Goal: Complete application form: Complete application form

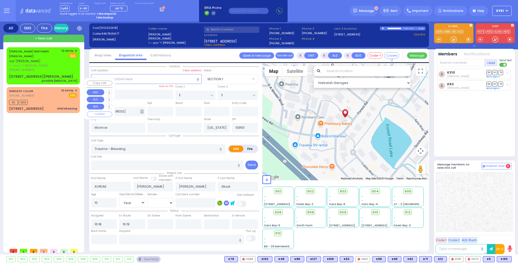
select select "SECTION 1"
select select "Year"
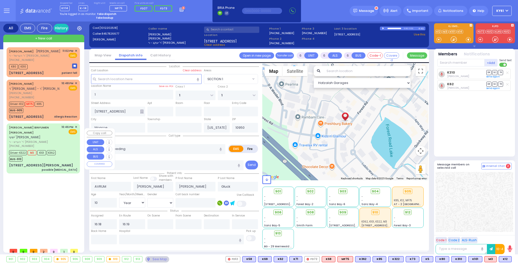
click at [44, 140] on div "YESHAYA BINYUMEN SPILLMAN ישעי' בנימין שפילמאן ר' הערש - ר' יושע בר''א שווארץ (…" at bounding box center [34, 136] width 51 height 23
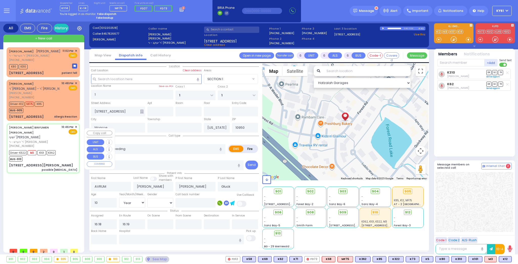
type input "2"
type input "1"
select select
type input "possible [MEDICAL_DATA]"
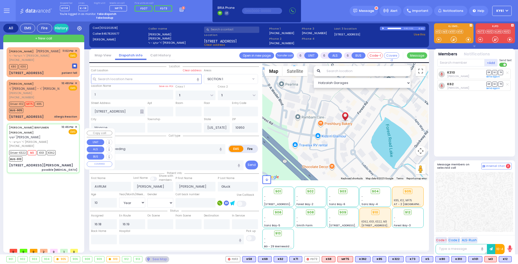
radio input "true"
type input "YESHAYA BINYUMEN"
type input "SPILLMAN"
type input "78"
select select "Year"
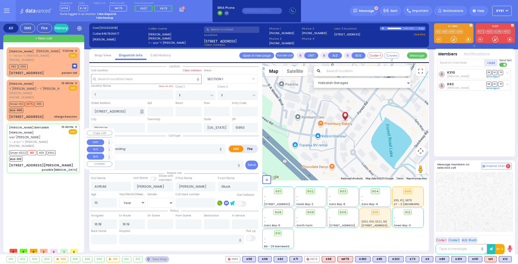
select select "[DEMOGRAPHIC_DATA]"
type input "22:46"
type input "22:48"
type input "22:55"
select select "Hatzalah Garages"
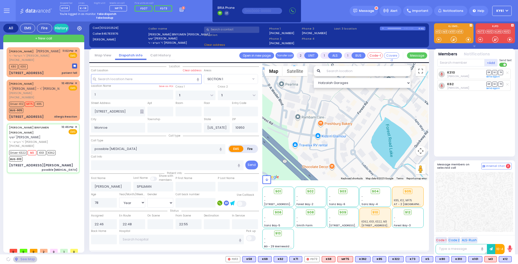
type input "PRAG BLVD"
type input "2 YOEL KLEIN BLVD"
type input "202"
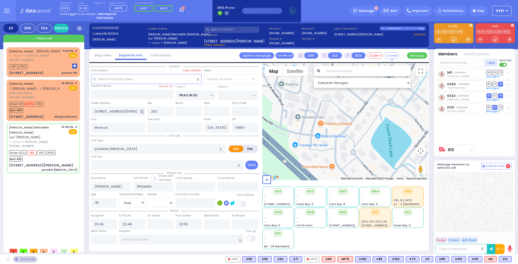
select select "SECTION 6"
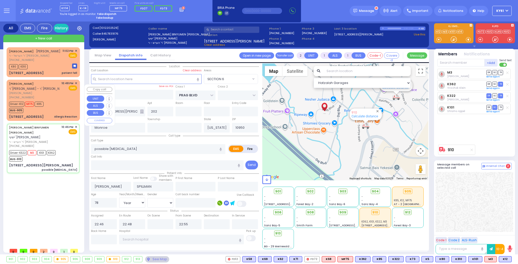
click at [66, 107] on div "Driver-K12 MF75 K85 BUS-905" at bounding box center [43, 106] width 68 height 13
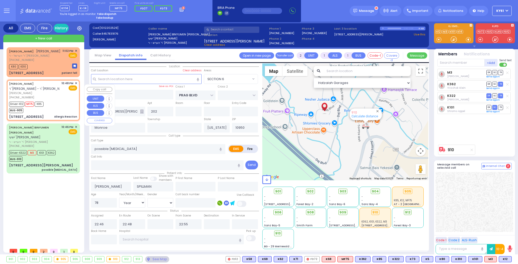
type input "6"
select select
type input "Allergic Reaction"
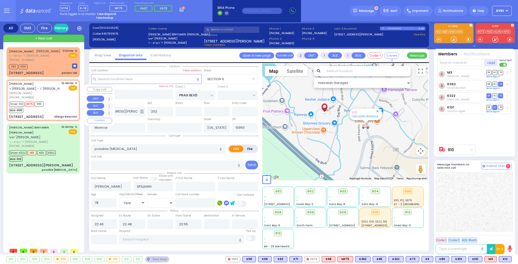
radio input "true"
type input "SHIMON"
type input "GREENFELD"
type input "Efroyem"
type input "Greenfeld"
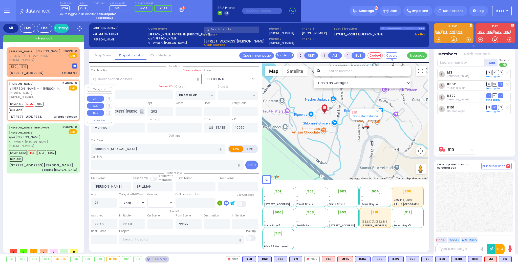
type input "1"
select select "Year"
select select "[DEMOGRAPHIC_DATA]"
type input "22:48"
type input "22:50"
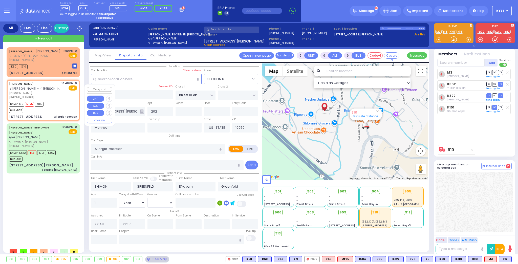
select select "Hatzalah Garages"
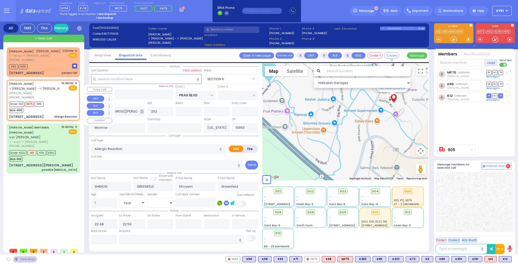
type input "BAKERTOWN RD"
type input "4 HAMASPIK WAY"
type input "004"
type input "Kiryas Joel"
select select "SECTION 4"
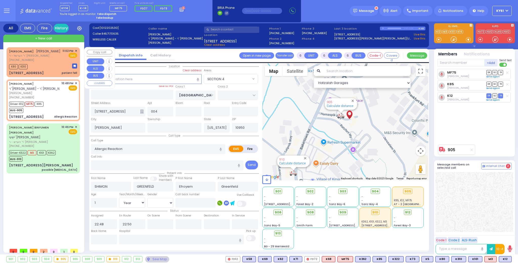
click at [53, 62] on div "[PHONE_NUMBER]" at bounding box center [34, 60] width 51 height 4
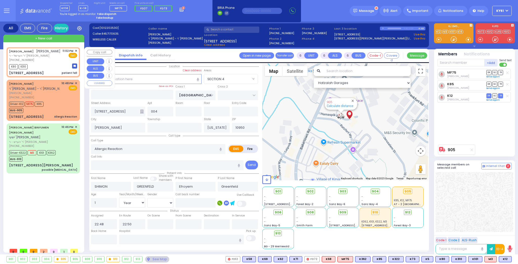
type input "2"
type input "1"
select select
type input "patient fell"
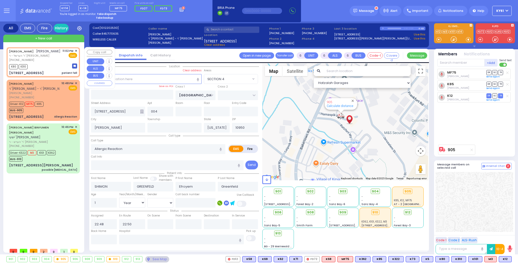
radio input "true"
type input "[PERSON_NAME]"
type input "YOZEF"
select select
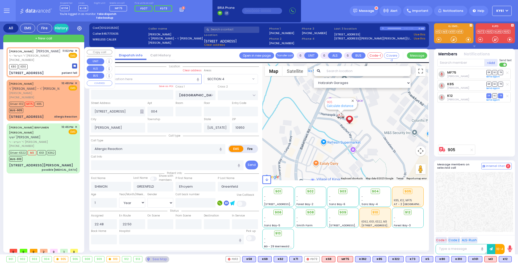
type input "23:02"
type input "23:04"
select select "Hatzalah Garages"
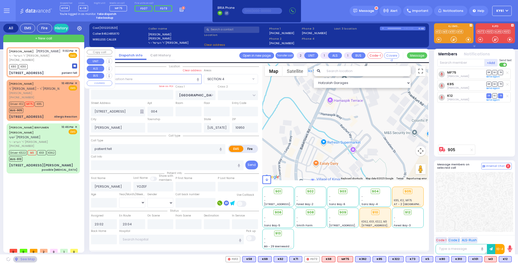
type input "KALEV WAY"
type input "TARNOPOL WAY"
type input "[STREET_ADDRESS]"
type input "403"
type input "Monroe"
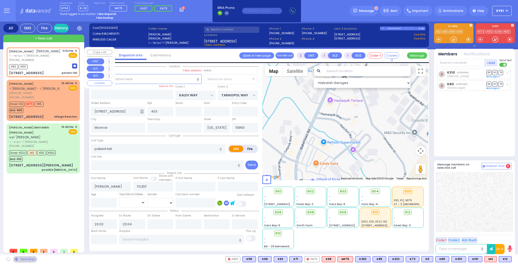
select select "SECTION 3"
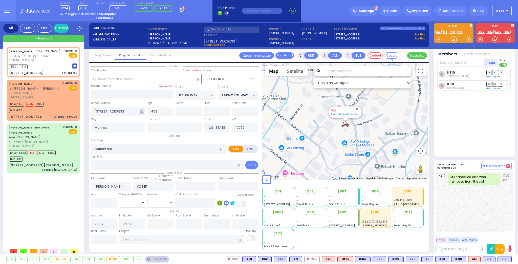
click at [226, 13] on rect "button" at bounding box center [226, 13] width 5 height 5
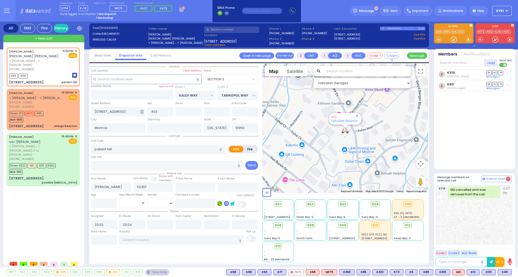
select select "SECTION 3"
select select
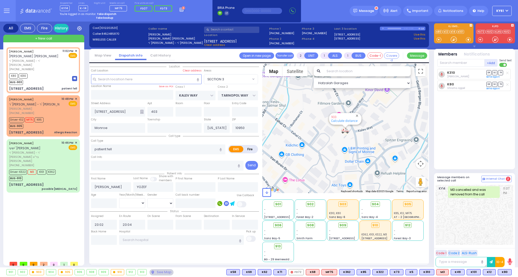
type input "6"
select select
radio input "true"
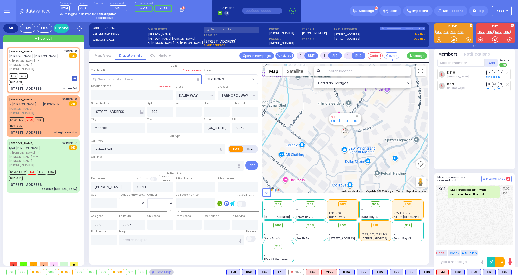
type input "Unknown"
select select "Year"
select select "Hatzalah Garages"
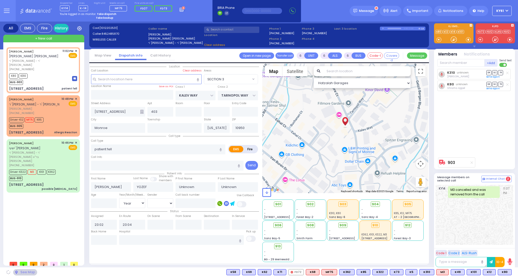
select select "SECTION 3"
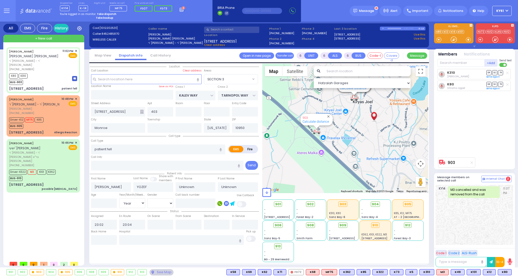
select select
radio input "true"
select select "Year"
type input "23:29"
select select "Hatzalah Garages"
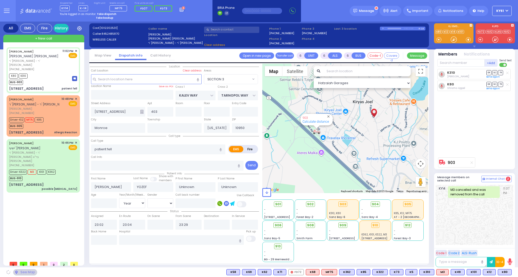
select select "SECTION 3"
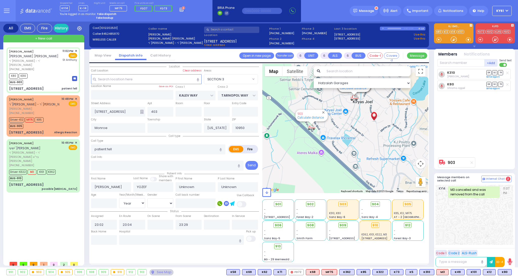
select select
radio input "true"
select select "Year"
type input "St. [GEOGRAPHIC_DATA]"
select select "Hatzalah Garages"
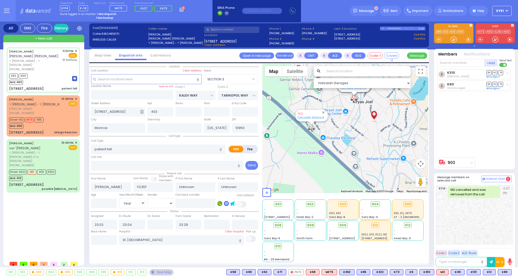
select select "SECTION 3"
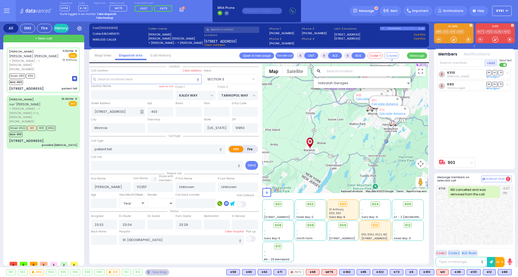
select select
radio input "true"
select select "Year"
type input "23:06"
select select "Hatzalah Garages"
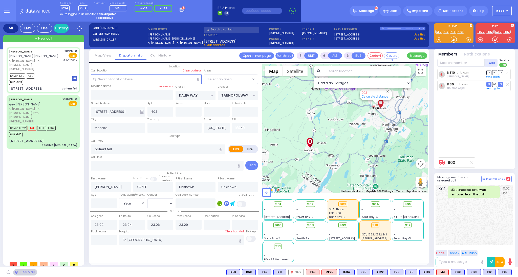
select select "SECTION 3"
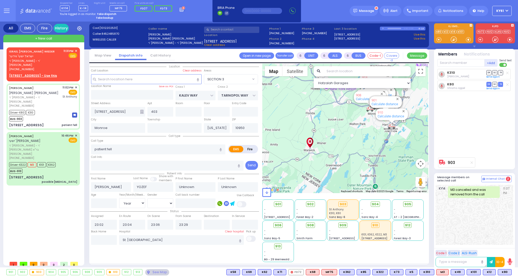
select select
radio input "true"
type input "[PERSON_NAME]"
type input "28"
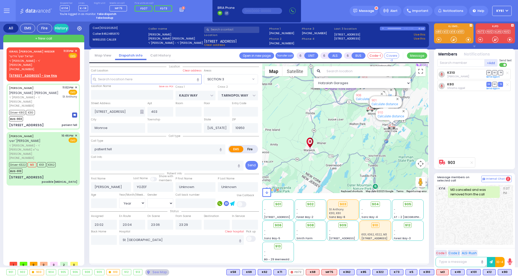
select select "Year"
select select "[DEMOGRAPHIC_DATA]"
select select "Hatzalah Garages"
select select "SECTION 3"
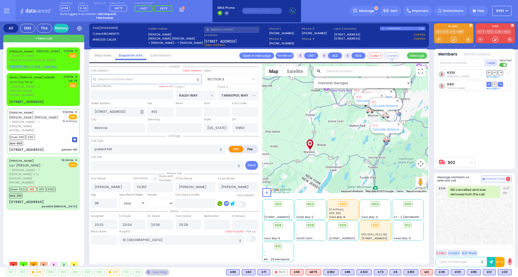
select select
radio input "true"
select select "Year"
select select "[DEMOGRAPHIC_DATA]"
select select "Hatzalah Garages"
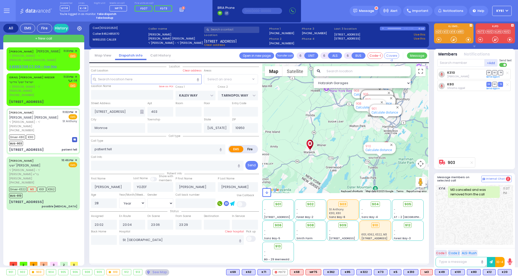
select select "SECTION 3"
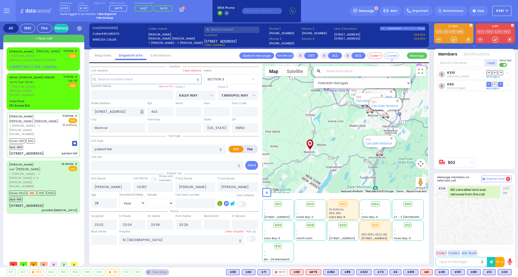
select select
radio input "true"
select select "Year"
select select "[DEMOGRAPHIC_DATA]"
select select "Hatzalah Garages"
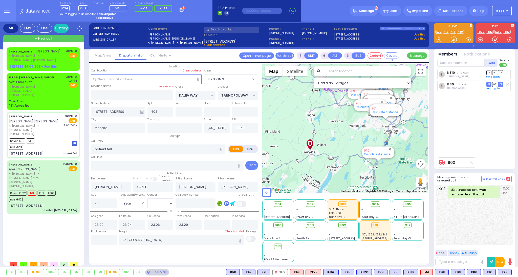
select select "SECTION 3"
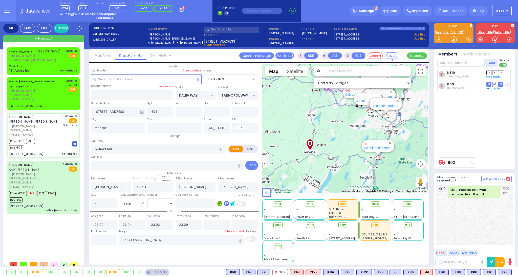
select select
radio input "true"
select select "Year"
select select "[DEMOGRAPHIC_DATA]"
select select "Hatzalah Garages"
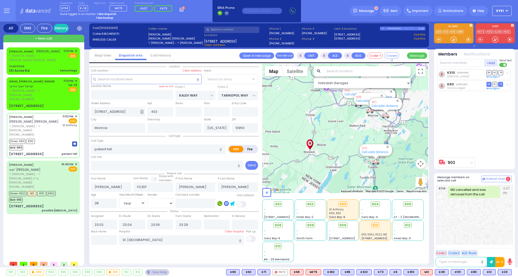
select select "SECTION 3"
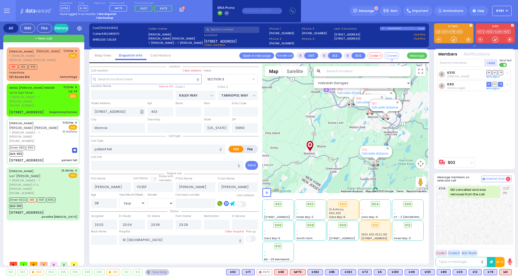
select select
radio input "true"
select select "Year"
select select "[DEMOGRAPHIC_DATA]"
select select "Hatzalah Garages"
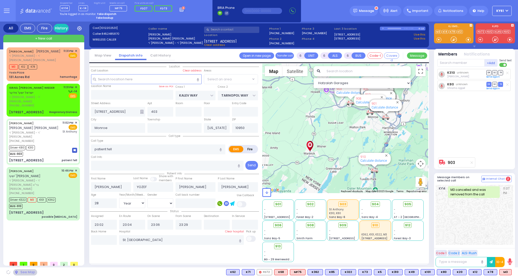
select select "SECTION 3"
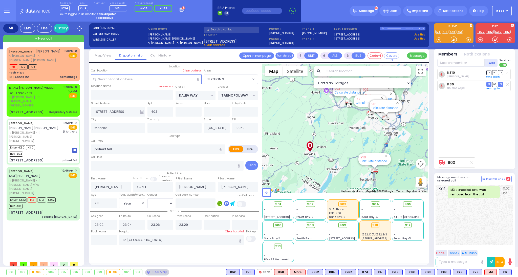
select select
radio input "true"
select select "Year"
select select "[DEMOGRAPHIC_DATA]"
select select "Hatzalah Garages"
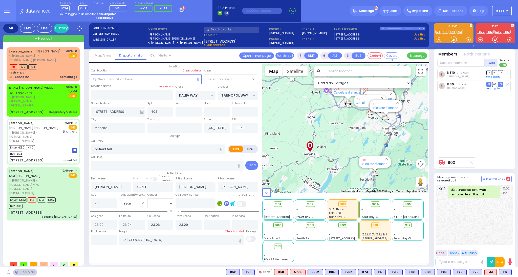
select select "SECTION 3"
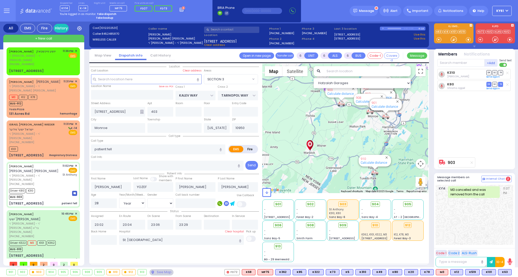
select select
radio input "true"
select select "Year"
select select "[DEMOGRAPHIC_DATA]"
select select "Hatzalah Garages"
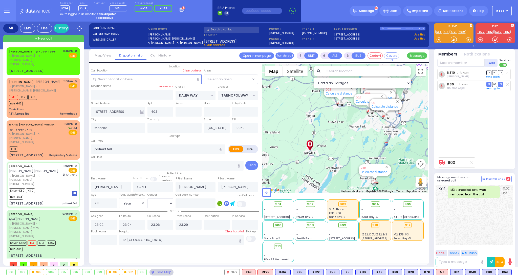
select select "SECTION 3"
select select
radio input "true"
select select "Year"
select select "[DEMOGRAPHIC_DATA]"
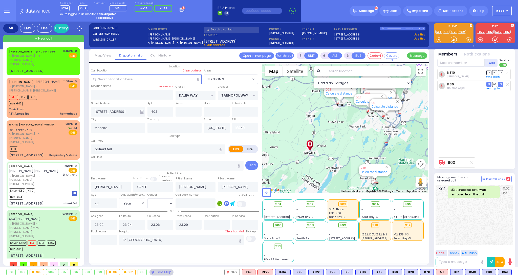
select select "Hatzalah Garages"
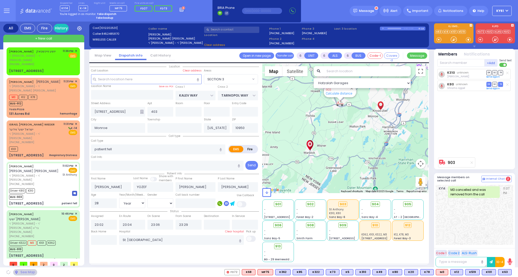
select select
radio input "true"
select select "Year"
select select "[DEMOGRAPHIC_DATA]"
select select "Hatzalah Garages"
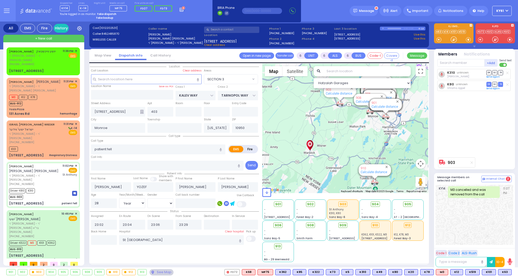
select select "SECTION 3"
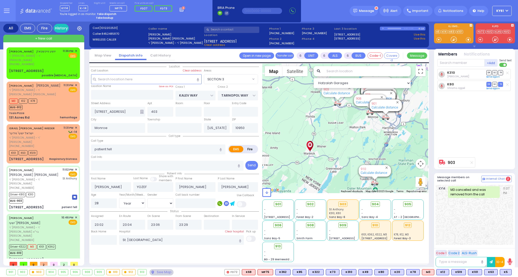
select select
radio input "true"
select select "Year"
select select "[DEMOGRAPHIC_DATA]"
select select "Hatzalah Garages"
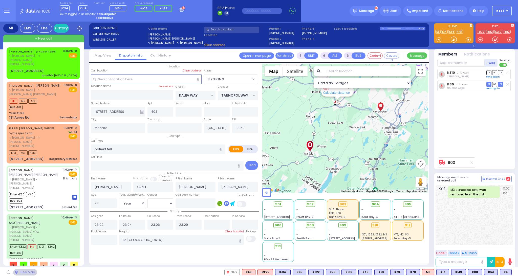
select select "SECTION 3"
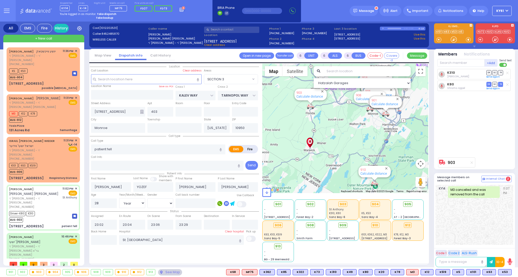
select select
radio input "true"
select select "Year"
select select "[DEMOGRAPHIC_DATA]"
select select "Hatzalah Garages"
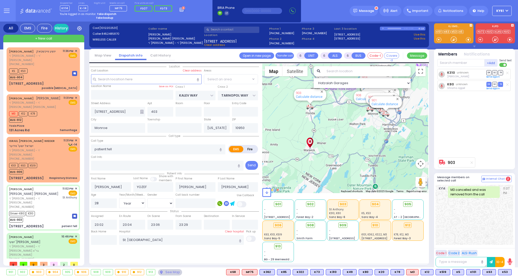
select select "SECTION 3"
select select
radio input "true"
select select "Year"
select select "[DEMOGRAPHIC_DATA]"
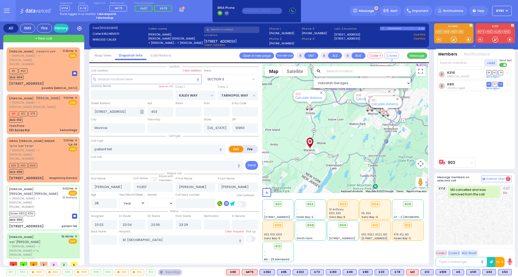
select select "Hatzalah Garages"
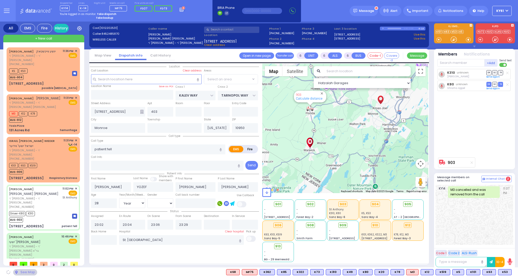
select select "SECTION 3"
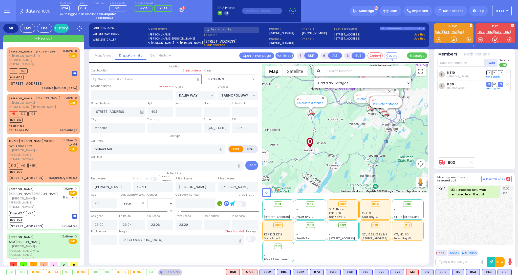
select select
radio input "true"
select select "Year"
select select "[DEMOGRAPHIC_DATA]"
select select "Hatzalah Garages"
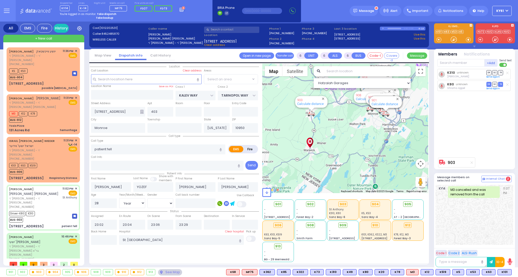
select select "SECTION 3"
select select
radio input "true"
select select "Year"
select select "[DEMOGRAPHIC_DATA]"
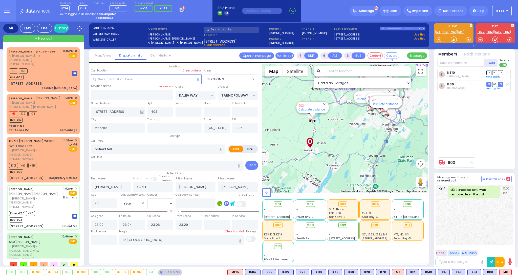
select select "Hatzalah Garages"
select select "SECTION 3"
select select
radio input "true"
select select "Year"
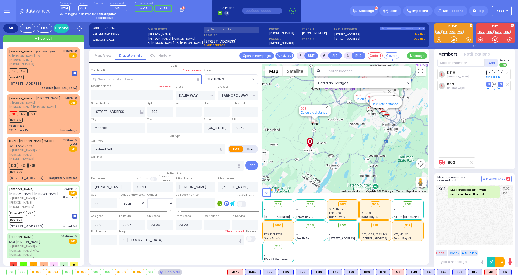
select select "[DEMOGRAPHIC_DATA]"
select select "Hatzalah Garages"
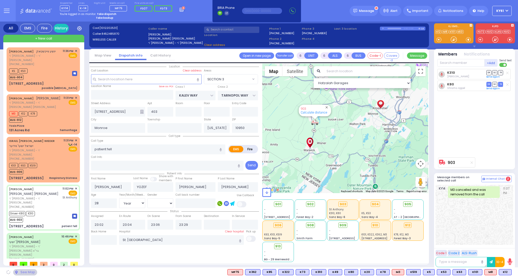
select select "SECTION 3"
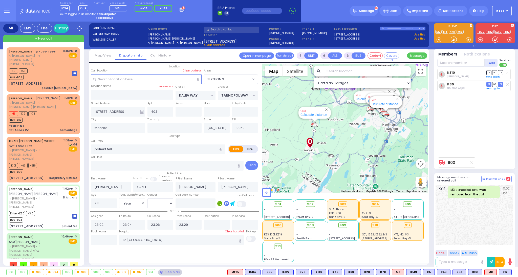
select select
radio input "true"
select select "Year"
select select "[DEMOGRAPHIC_DATA]"
select select "Hatzalah Garages"
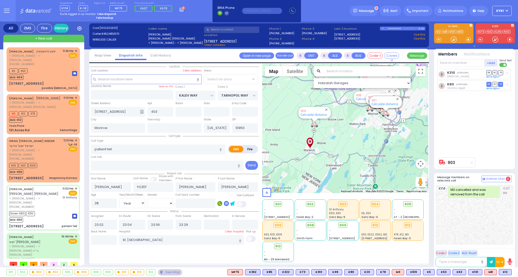
select select "SECTION 3"
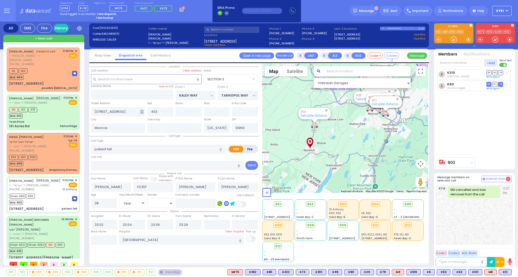
select select "SECTION 3"
select select "Year"
select select "[DEMOGRAPHIC_DATA]"
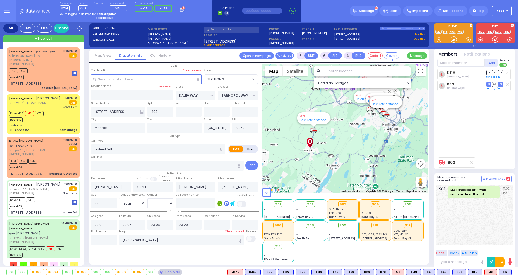
select select
radio input "true"
select select "Year"
select select "[DEMOGRAPHIC_DATA]"
select select "Hatzalah Garages"
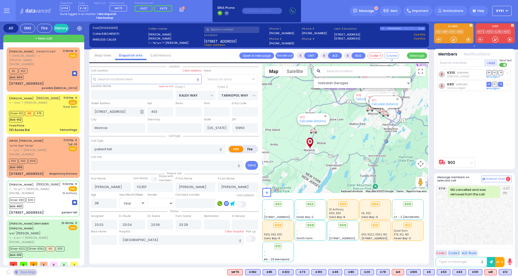
select select "SECTION 3"
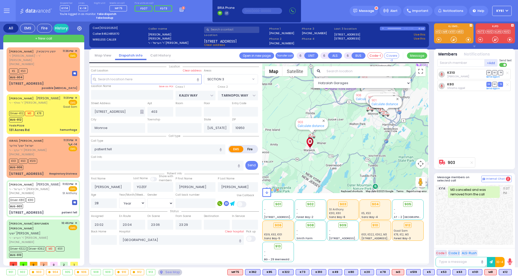
select select
radio input "true"
select select "Year"
select select "[DEMOGRAPHIC_DATA]"
select select "Hatzalah Garages"
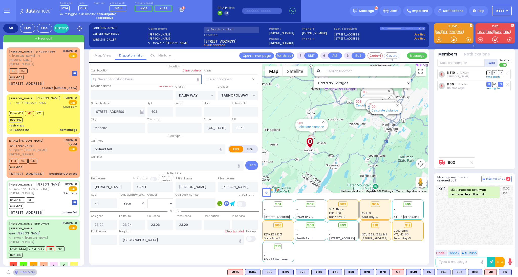
select select "SECTION 3"
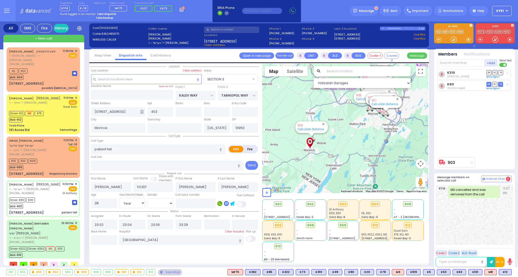
select select
radio input "true"
select select "Year"
select select "[DEMOGRAPHIC_DATA]"
select select "Hatzalah Garages"
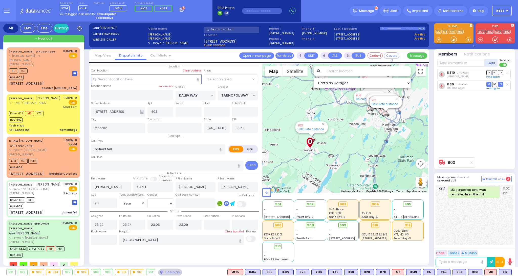
select select "SECTION 3"
select select
radio input "true"
select select "Year"
select select "[DEMOGRAPHIC_DATA]"
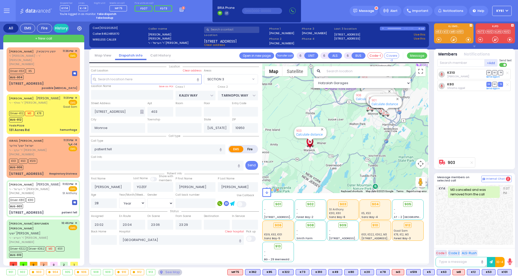
select select "Hatzalah Garages"
select select "SECTION 3"
select select
radio input "true"
select select "Year"
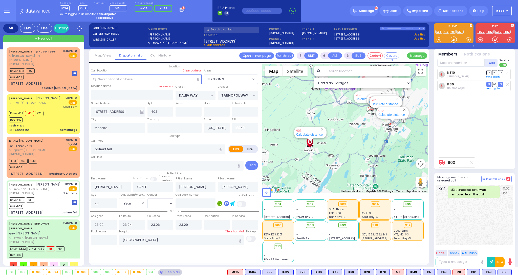
select select "[DEMOGRAPHIC_DATA]"
select select "Hatzalah Garages"
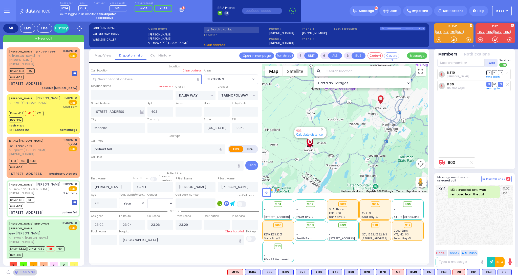
select select "SECTION 3"
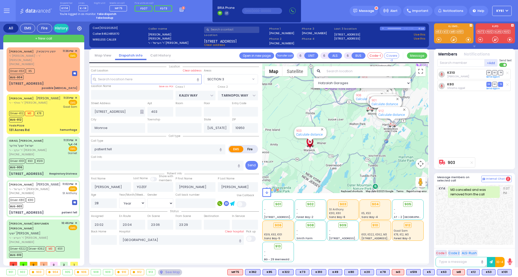
select select
radio input "true"
select select "Year"
select select "[DEMOGRAPHIC_DATA]"
select select "Hatzalah Garages"
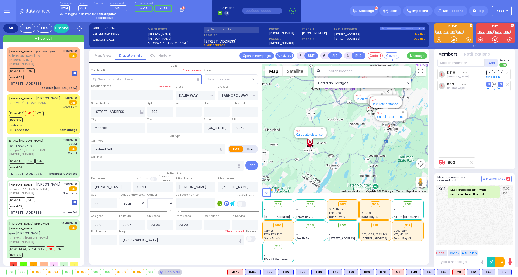
select select "SECTION 3"
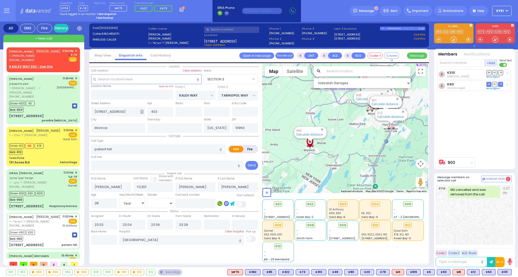
select select
radio input "true"
select select "Year"
select select "[DEMOGRAPHIC_DATA]"
select select "Hatzalah Garages"
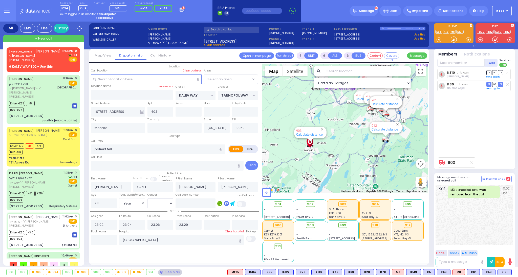
select select "SECTION 3"
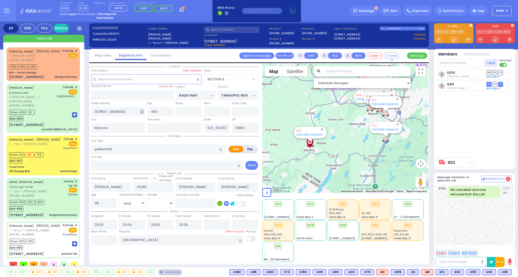
select select
radio input "true"
select select "Year"
select select "[DEMOGRAPHIC_DATA]"
select select "Hatzalah Garages"
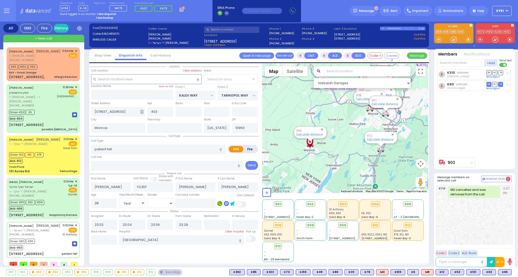
select select "SECTION 3"
select select
radio input "true"
select select "Year"
select select "[DEMOGRAPHIC_DATA]"
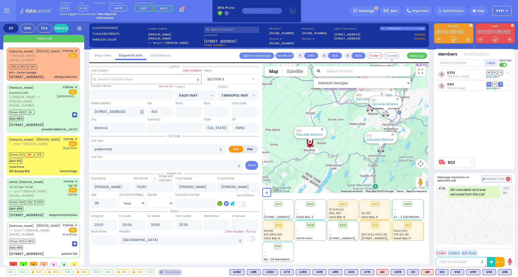
select select "Hatzalah Garages"
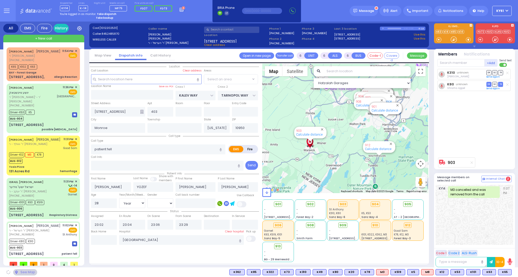
select select "SECTION 3"
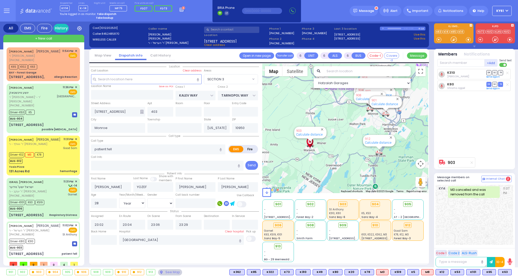
select select
radio input "true"
select select "Year"
select select "[DEMOGRAPHIC_DATA]"
select select "Hatzalah Garages"
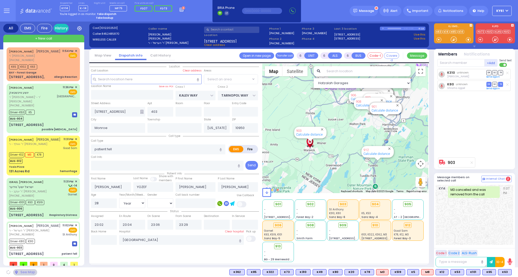
select select "SECTION 3"
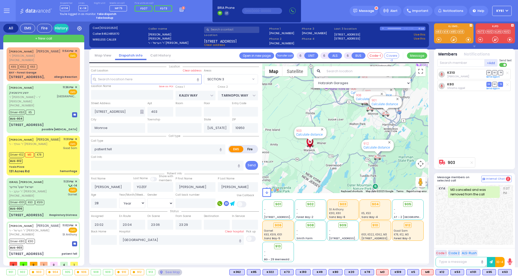
select select
radio input "true"
select select "Year"
select select "[DEMOGRAPHIC_DATA]"
type input "23:46"
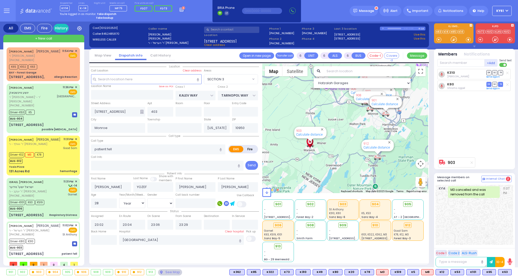
type input "23:57"
select select "Hatzalah Garages"
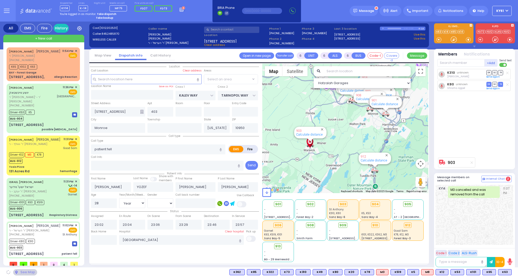
select select "SECTION 3"
select select
radio input "true"
select select "Year"
select select "[DEMOGRAPHIC_DATA]"
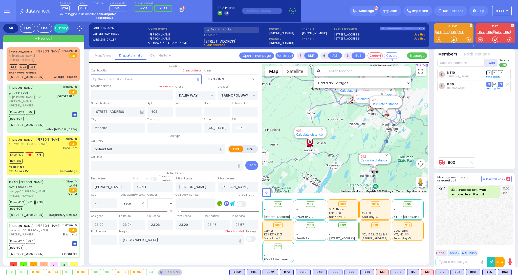
select select "Hatzalah Garages"
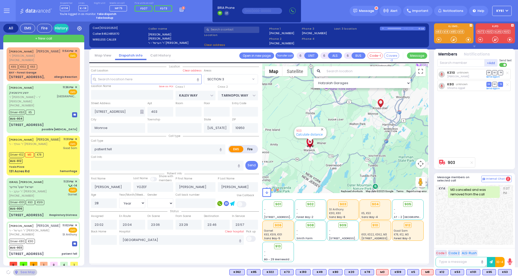
select select "SECTION 3"
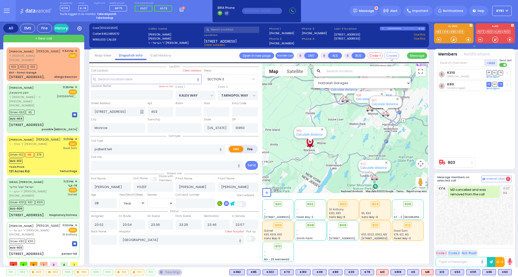
select select
radio input "true"
select select "Year"
select select "[DEMOGRAPHIC_DATA]"
select select "Hatzalah Garages"
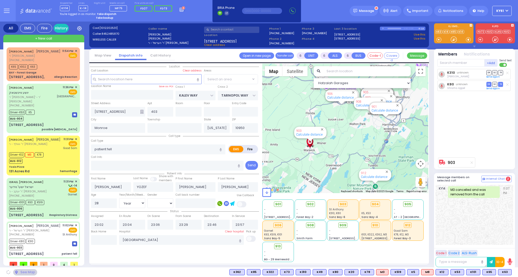
select select "SECTION 3"
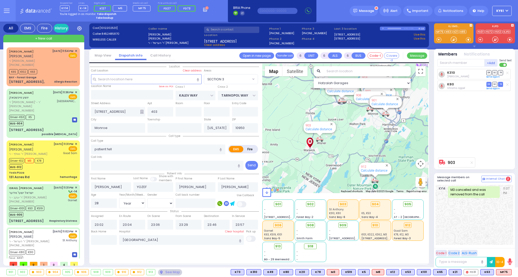
select select
radio input "true"
select select "Year"
select select "[DEMOGRAPHIC_DATA]"
select select "Hatzalah Garages"
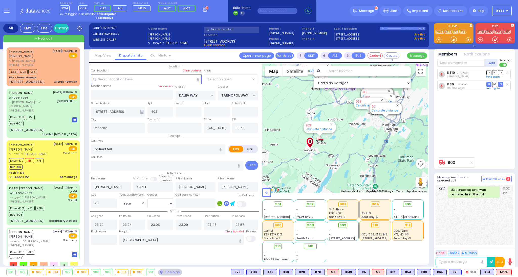
select select "SECTION 3"
select select
radio input "true"
select select "Year"
select select "[DEMOGRAPHIC_DATA]"
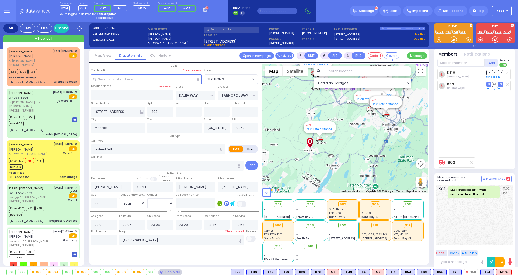
select select "Hatzalah Garages"
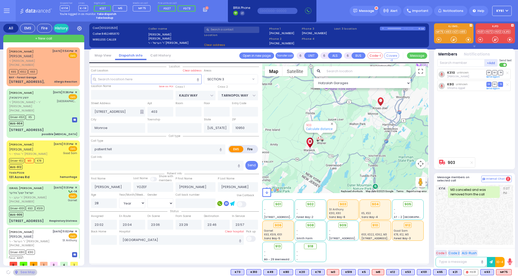
select select
radio input "true"
select select "Year"
select select "[DEMOGRAPHIC_DATA]"
select select "Hatzalah Garages"
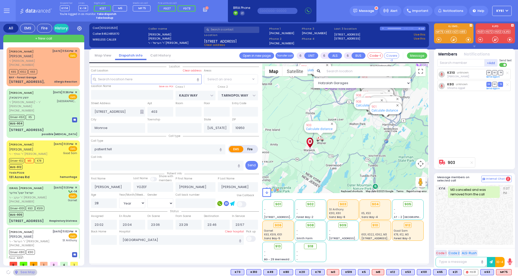
select select "SECTION 3"
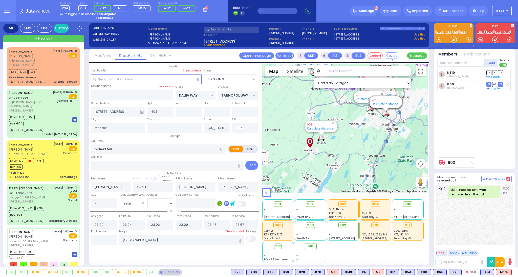
select select
radio input "true"
select select "Year"
select select "[DEMOGRAPHIC_DATA]"
select select "Hatzalah Garages"
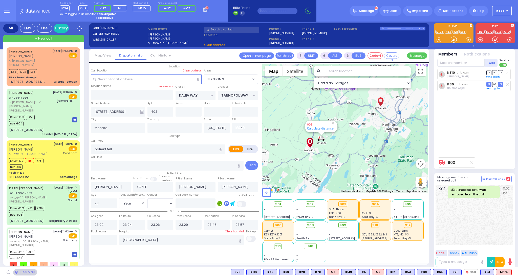
select select "SECTION 3"
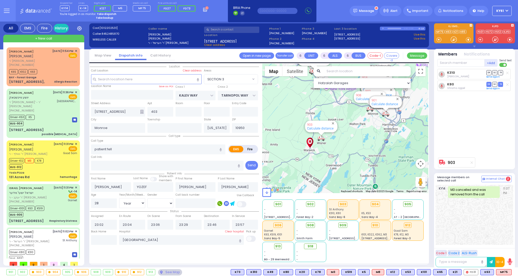
select select
radio input "true"
select select "Year"
select select "[DEMOGRAPHIC_DATA]"
select select "Hatzalah Garages"
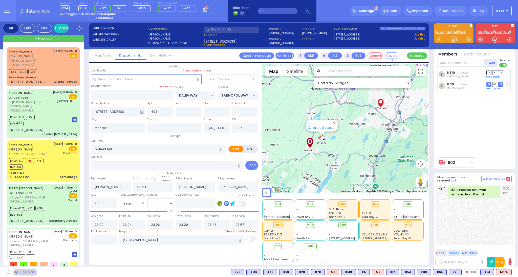
select select "SECTION 3"
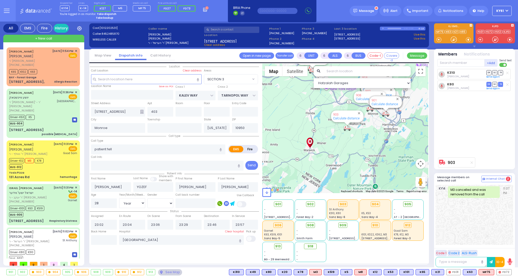
select select "SECTION 3"
select select "Year"
select select "[DEMOGRAPHIC_DATA]"
